Goal: Task Accomplishment & Management: Use online tool/utility

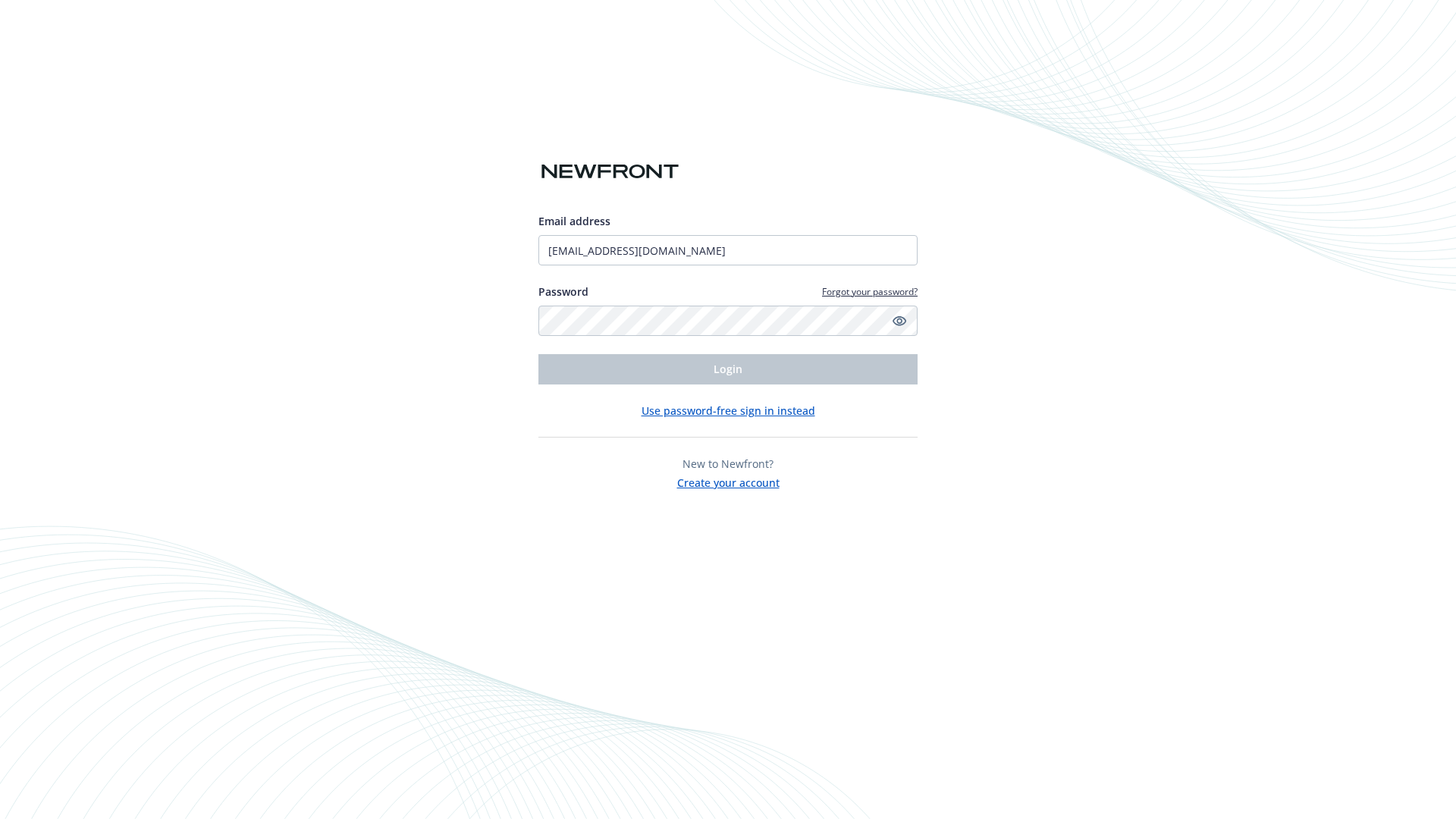
type input "[EMAIL_ADDRESS][DOMAIN_NAME]"
click at [728, 369] on span "Login" at bounding box center [728, 369] width 29 height 15
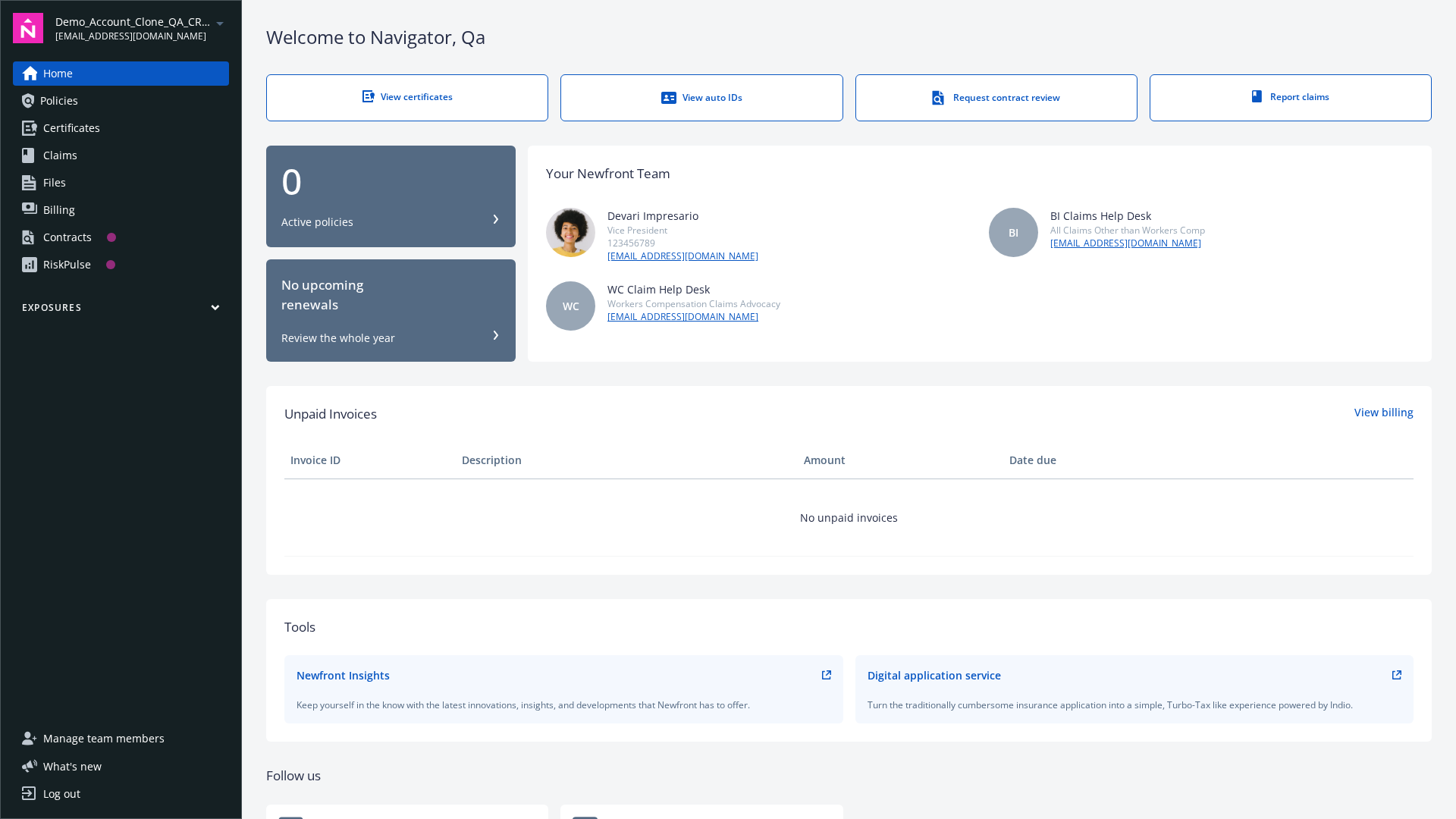
click at [142, 28] on span "Demo_Account_Clone_QA_CR_Tests_Prospect" at bounding box center [133, 21] width 156 height 16
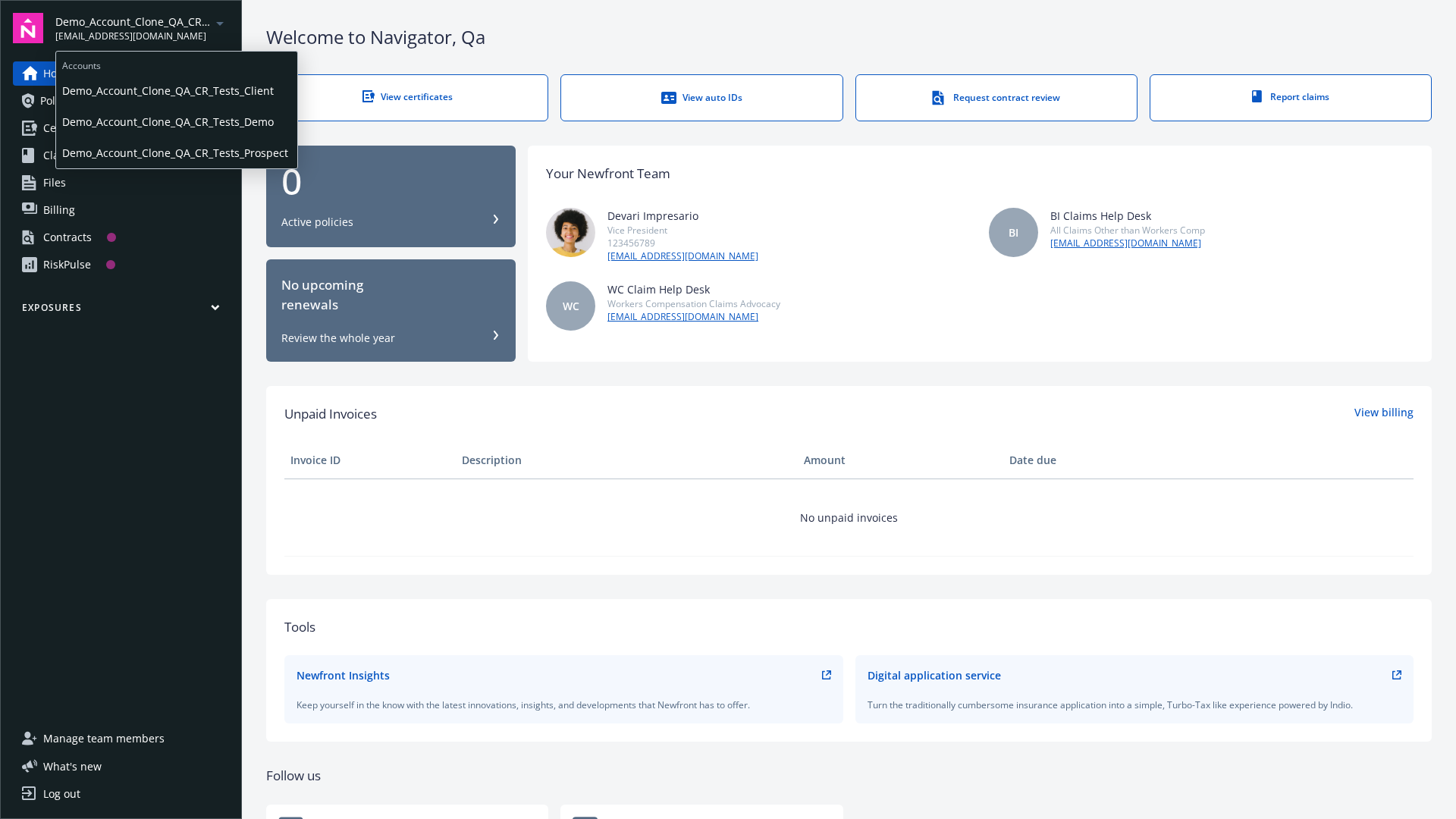
click at [175, 90] on span "Demo_Account_Clone_QA_CR_Tests_Client" at bounding box center [176, 90] width 229 height 31
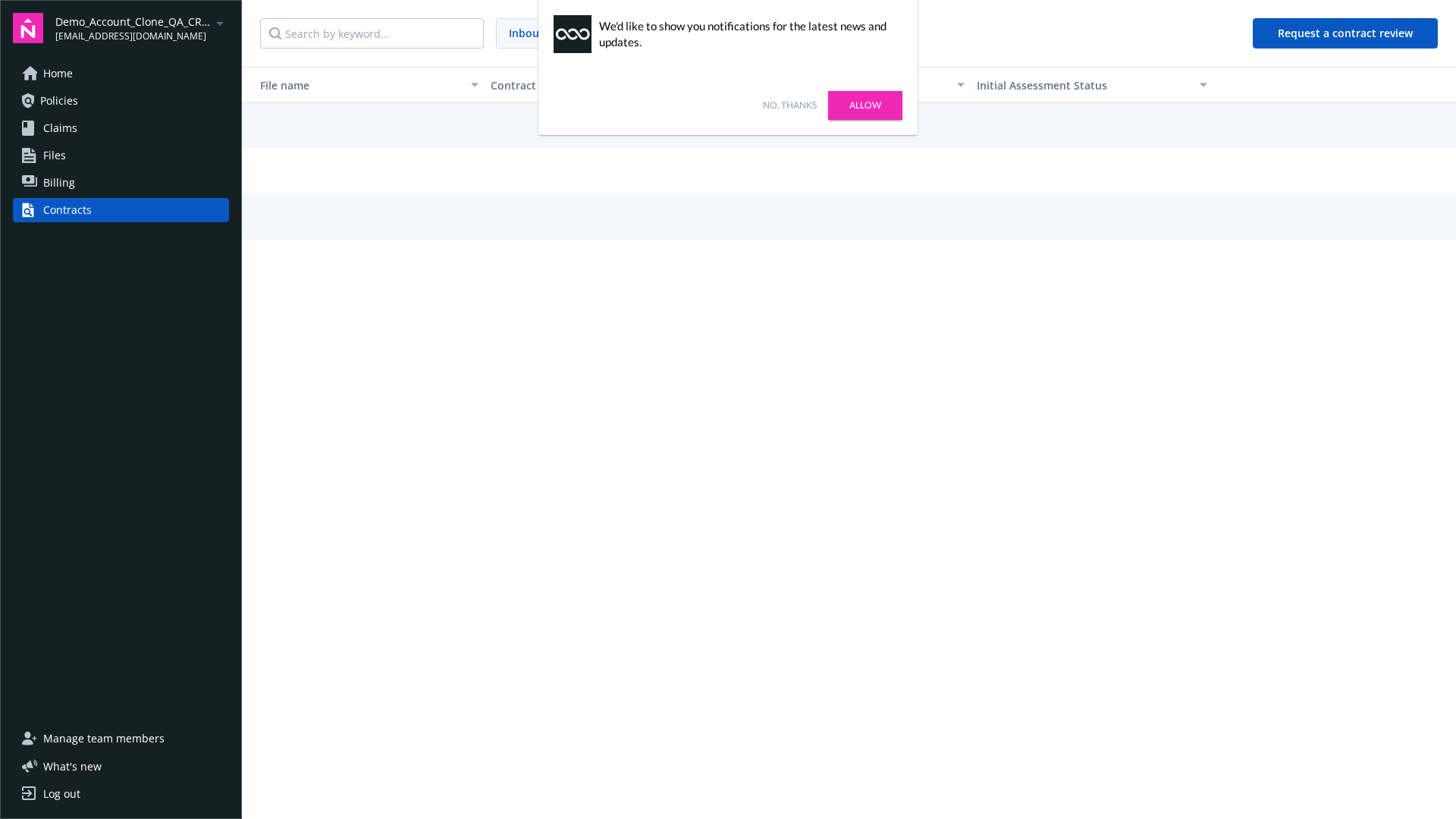
click at [789, 105] on link "No, thanks" at bounding box center [790, 105] width 53 height 14
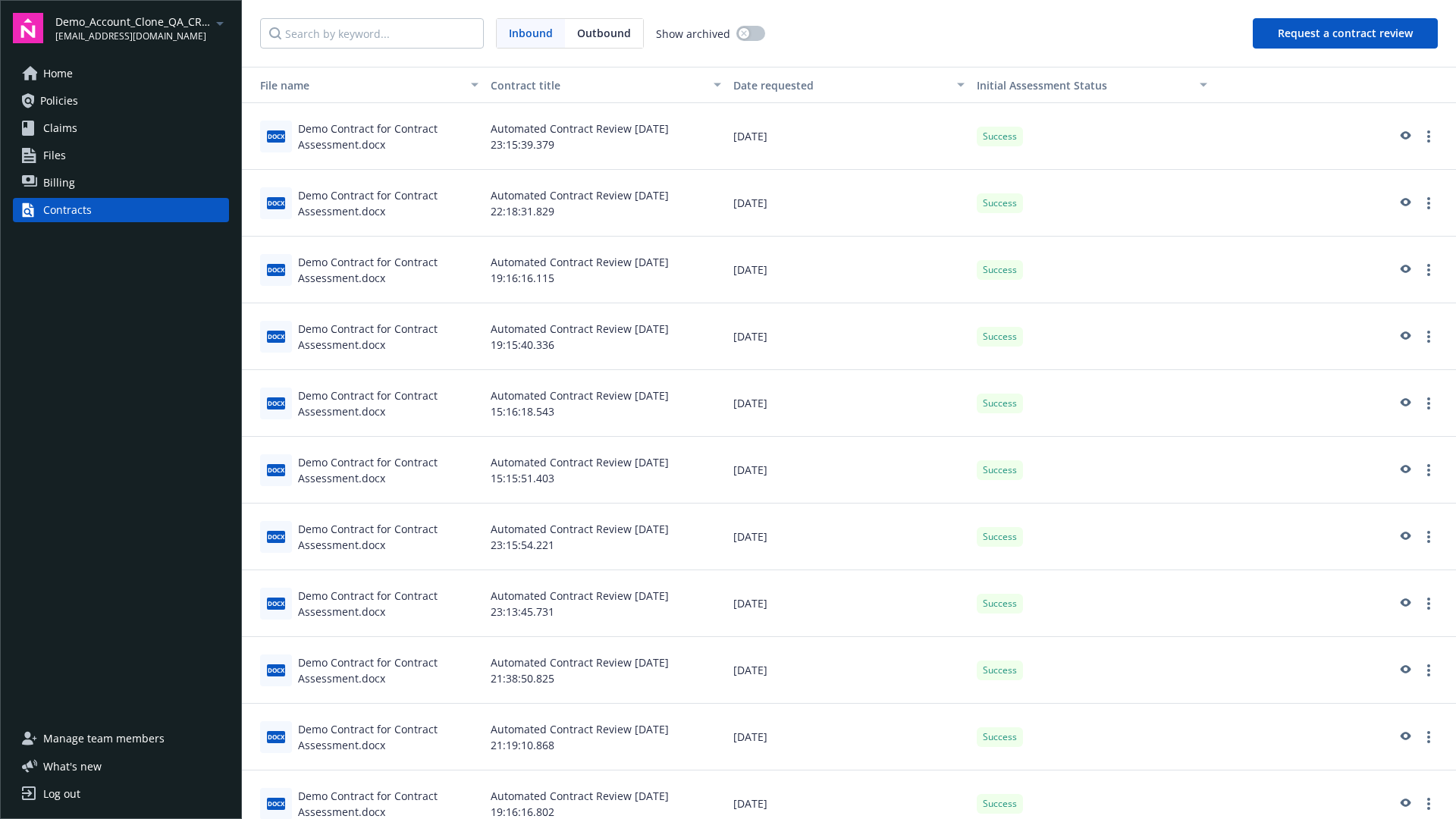
click at [1346, 34] on button "Request a contract review" at bounding box center [1345, 34] width 185 height 31
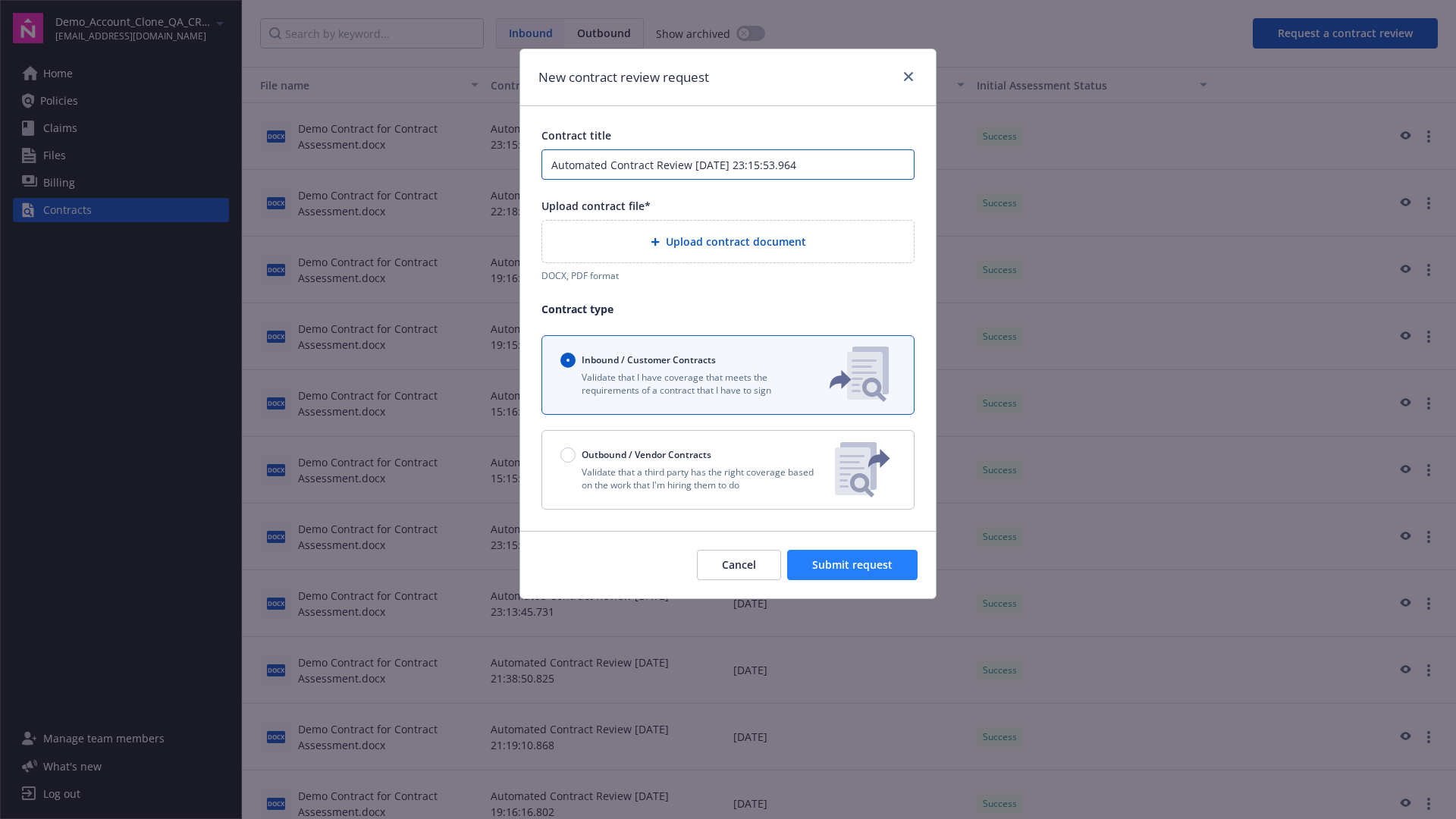
type input "Automated Contract Review [DATE] 23:15:53.964"
click at [728, 469] on p "Validate that a third party has the right coverage based on the work that I'm h…" at bounding box center [691, 479] width 262 height 26
radio input "false"
radio input "true"
click at [853, 571] on span "Submit request" at bounding box center [852, 565] width 80 height 15
